Goal: Task Accomplishment & Management: Use online tool/utility

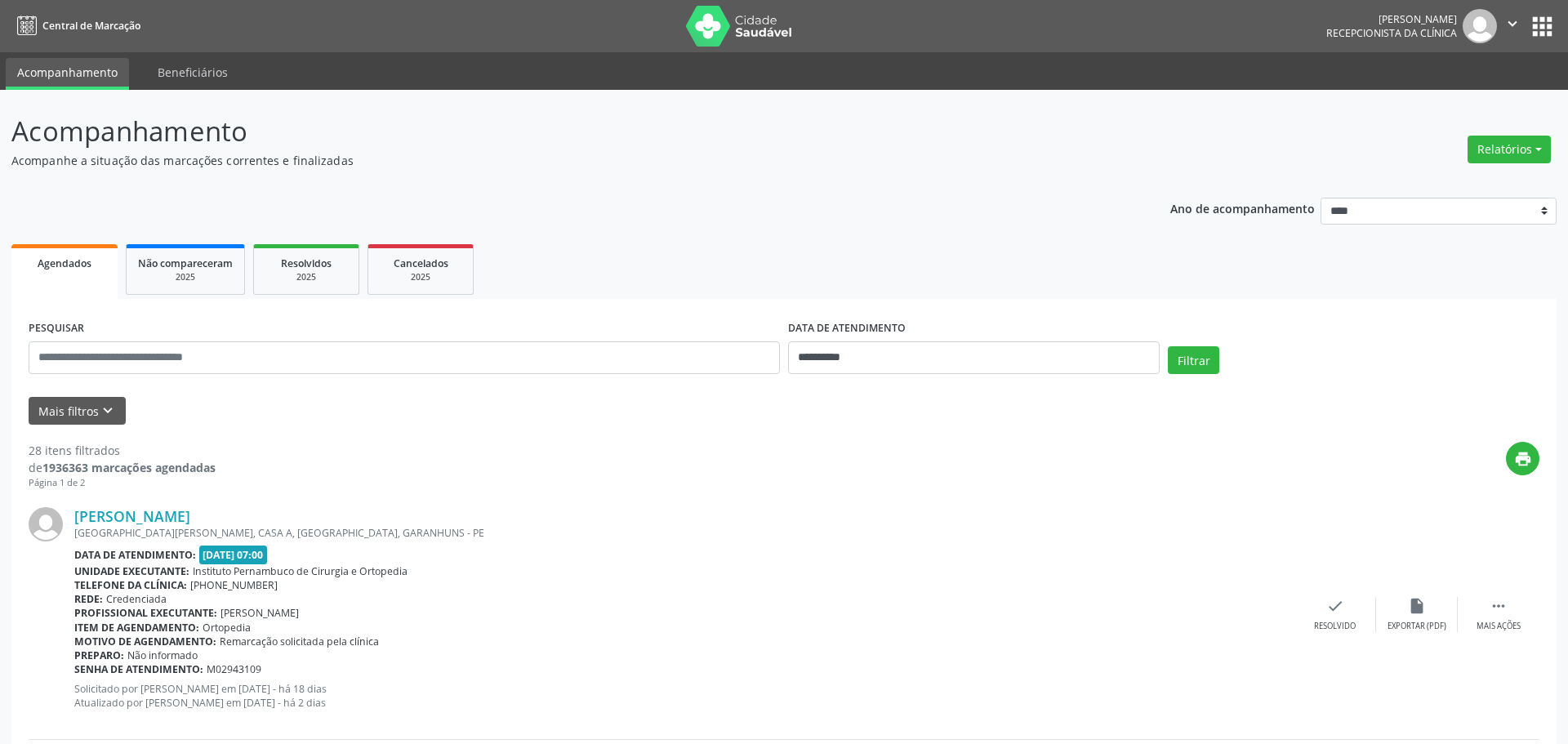
click at [1489, 146] on button "Relatórios" at bounding box center [1509, 149] width 84 height 28
click at [1441, 182] on link "Agendamentos" at bounding box center [1451, 185] width 176 height 23
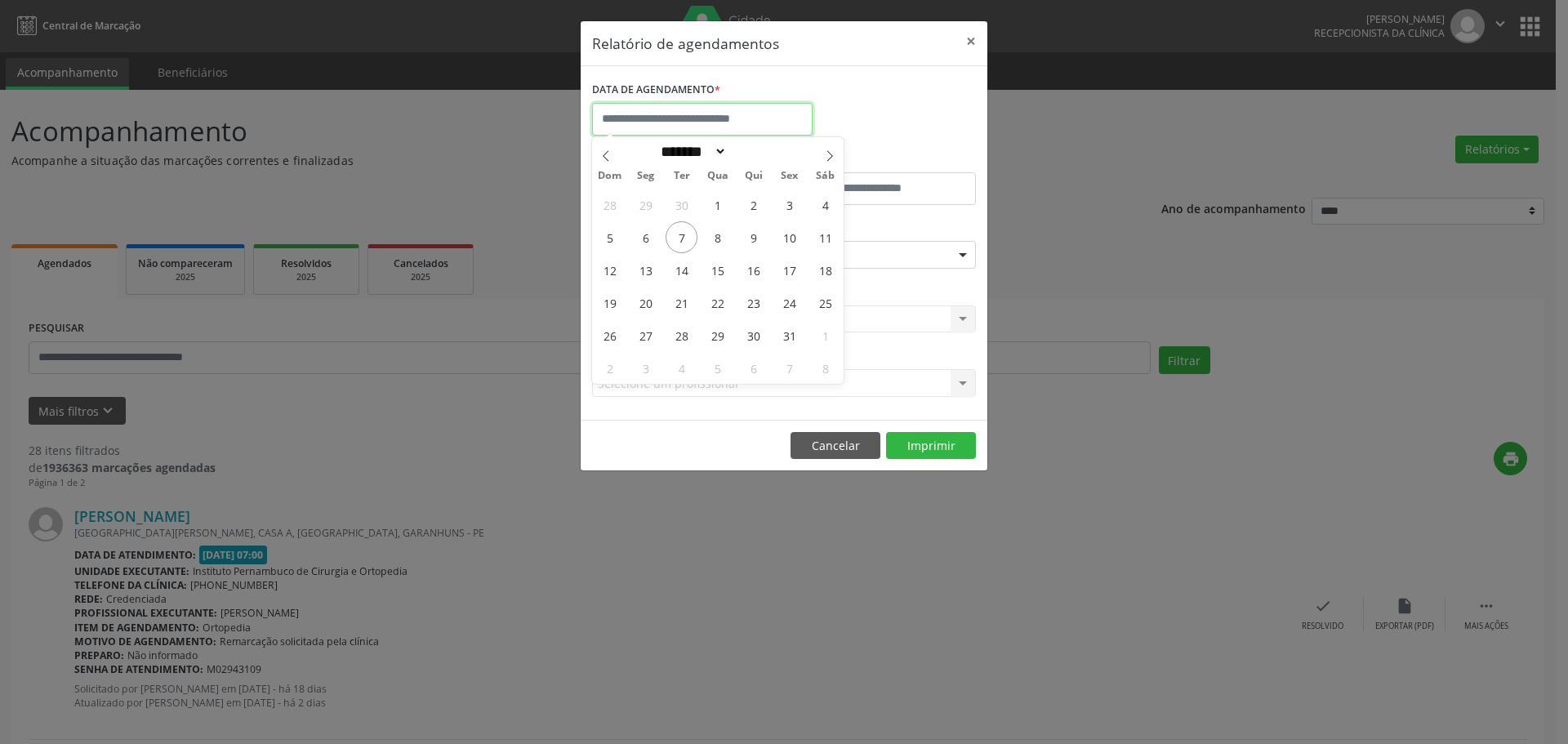
click at [694, 117] on input "text" at bounding box center [702, 120] width 221 height 33
click at [679, 237] on span "7" at bounding box center [680, 237] width 32 height 32
type input "**********"
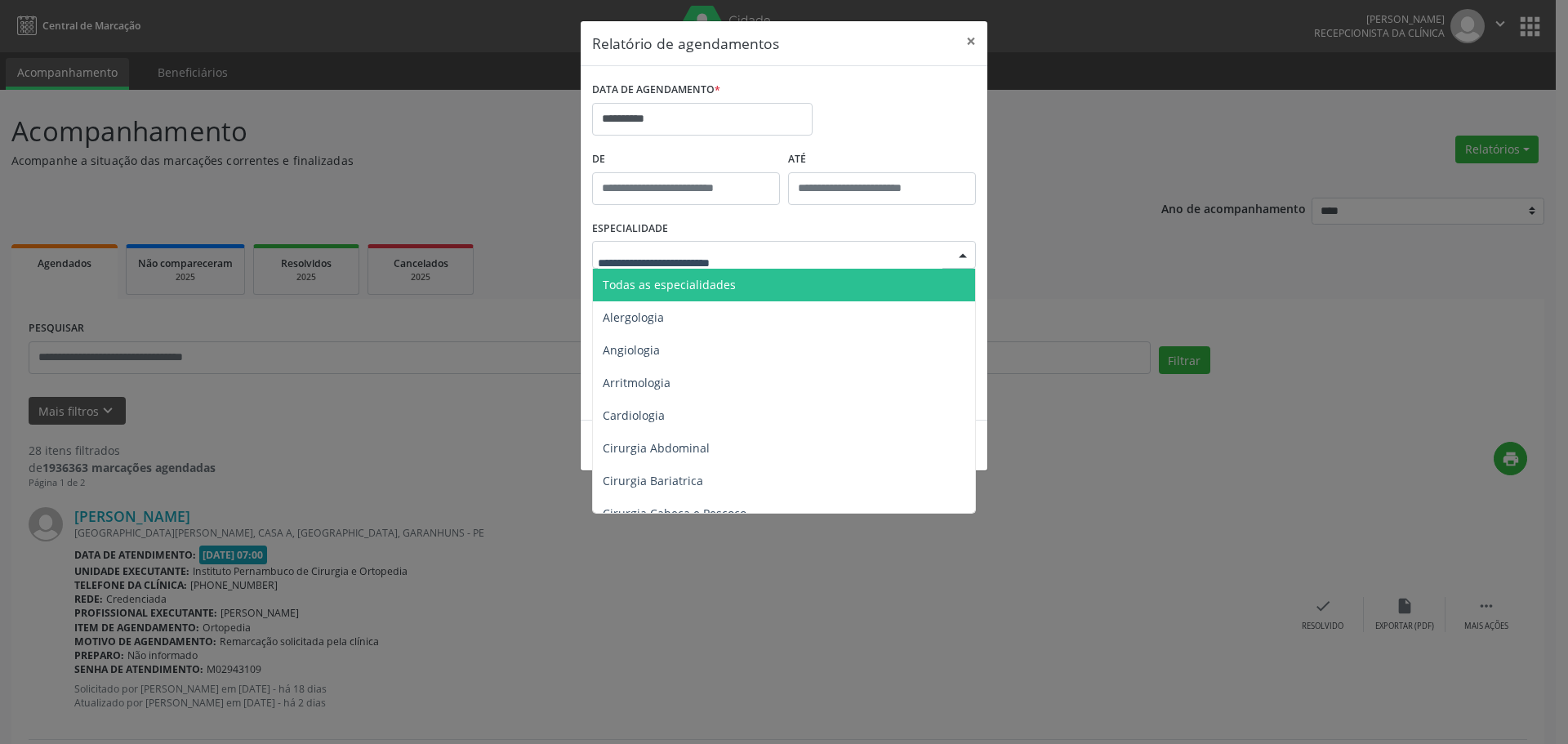
click at [684, 279] on span "Todas as especialidades" at bounding box center [669, 285] width 133 height 16
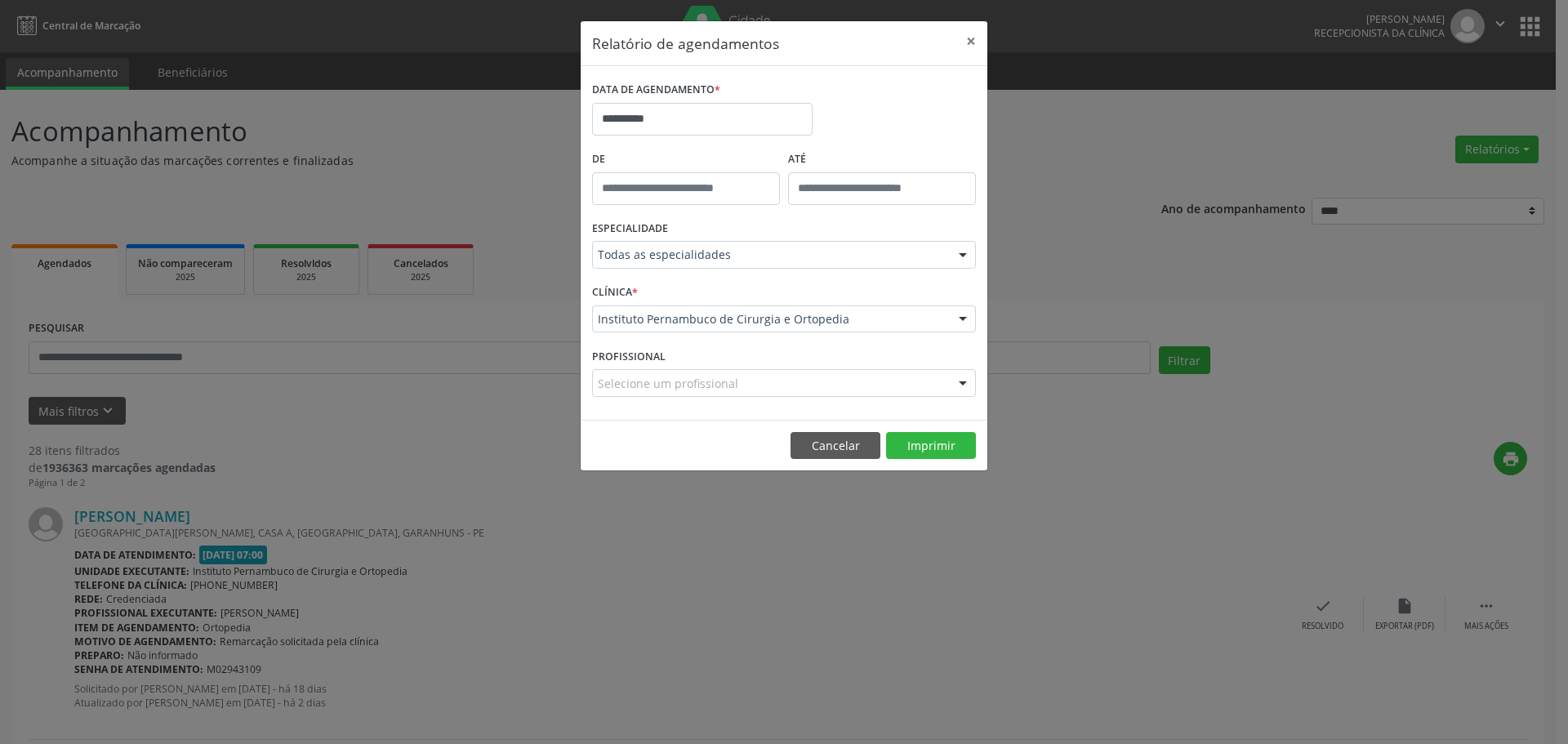
click at [915, 426] on footer "Cancelar Imprimir" at bounding box center [784, 445] width 406 height 52
click at [905, 445] on button "Imprimir" at bounding box center [930, 445] width 89 height 28
